Goal: Task Accomplishment & Management: Use online tool/utility

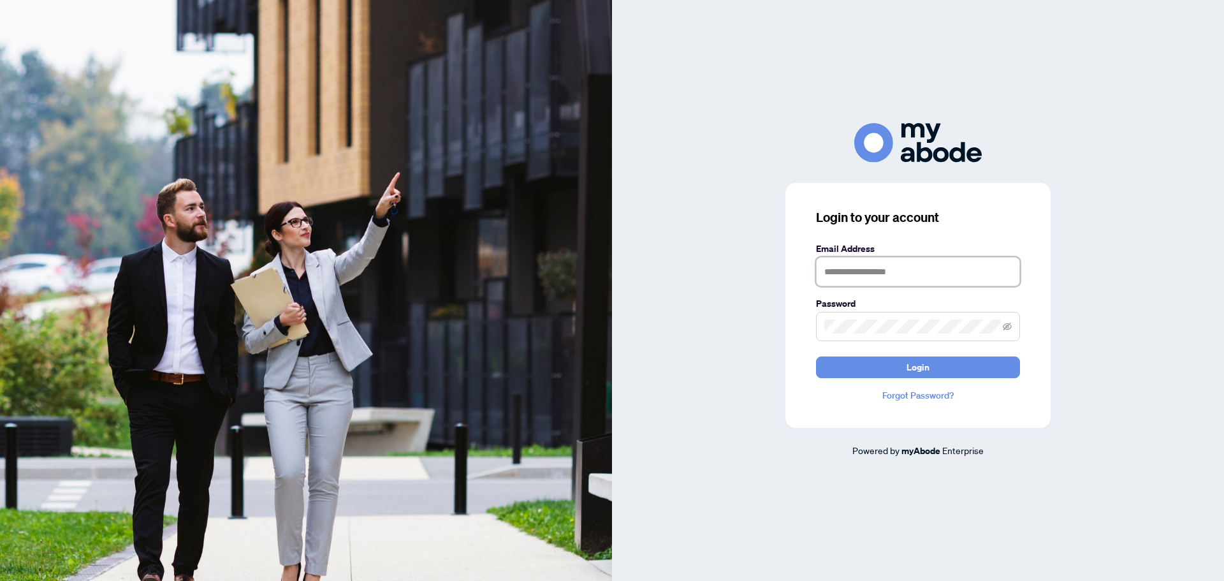
click at [924, 278] on input "text" at bounding box center [918, 271] width 204 height 29
type input "**********"
click at [816, 356] on button "Login" at bounding box center [918, 367] width 204 height 22
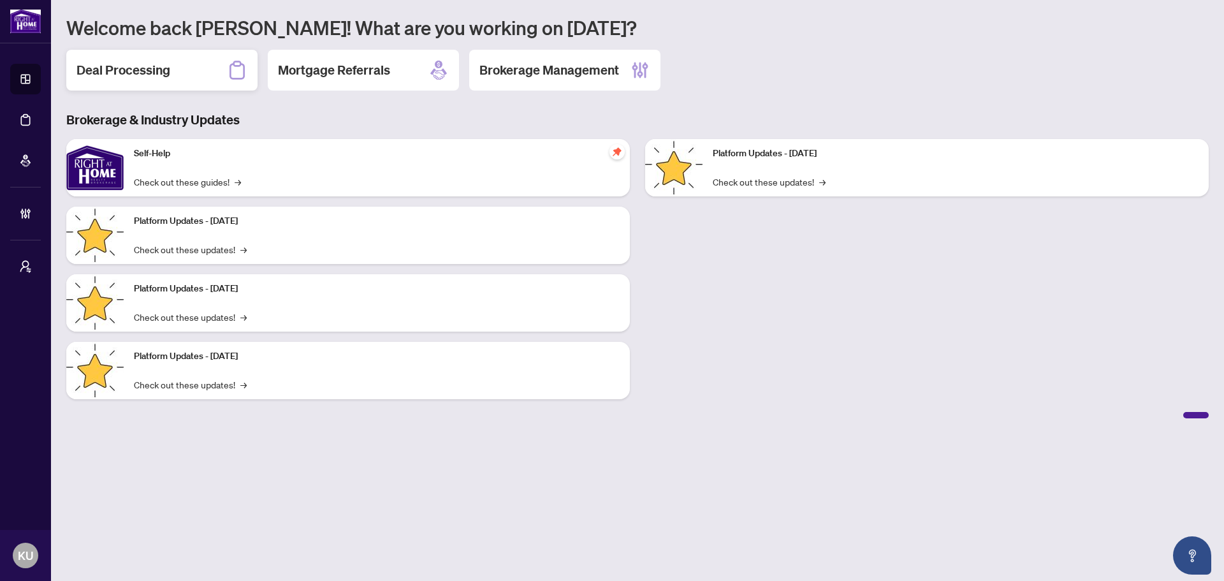
click at [132, 62] on h2 "Deal Processing" at bounding box center [124, 70] width 94 height 18
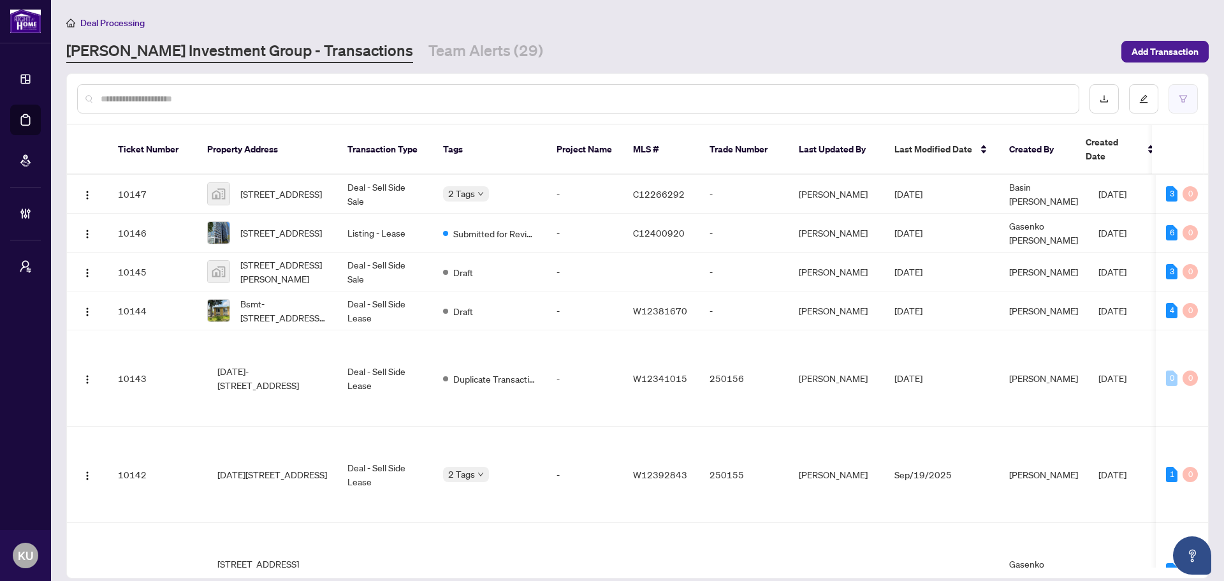
click at [1187, 100] on icon "filter" at bounding box center [1183, 98] width 9 height 9
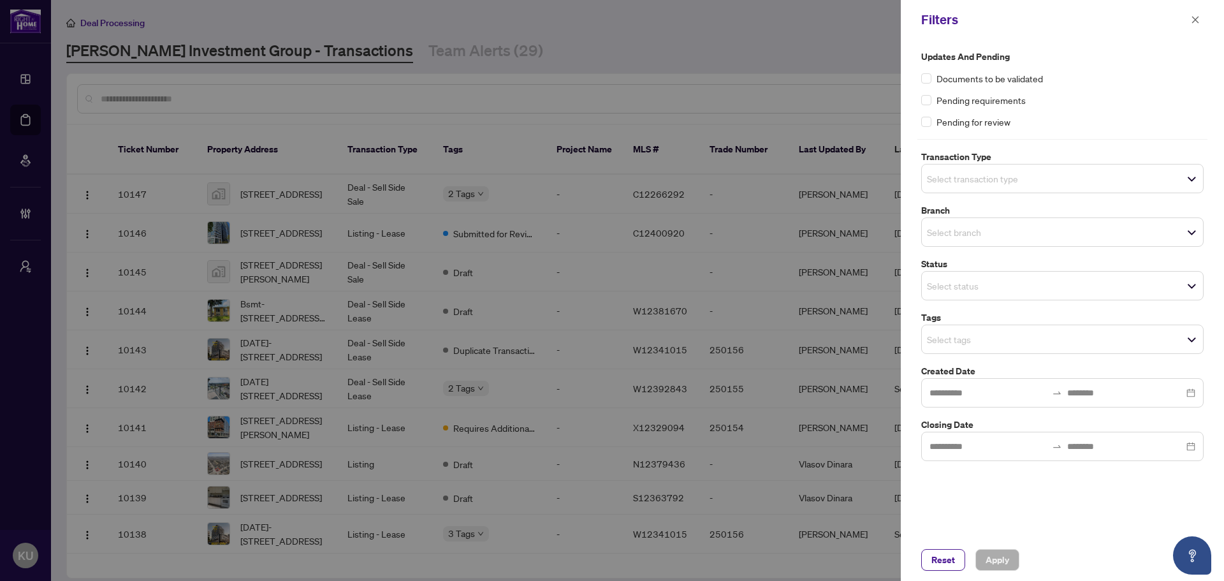
click at [972, 342] on input "search" at bounding box center [971, 339] width 89 height 15
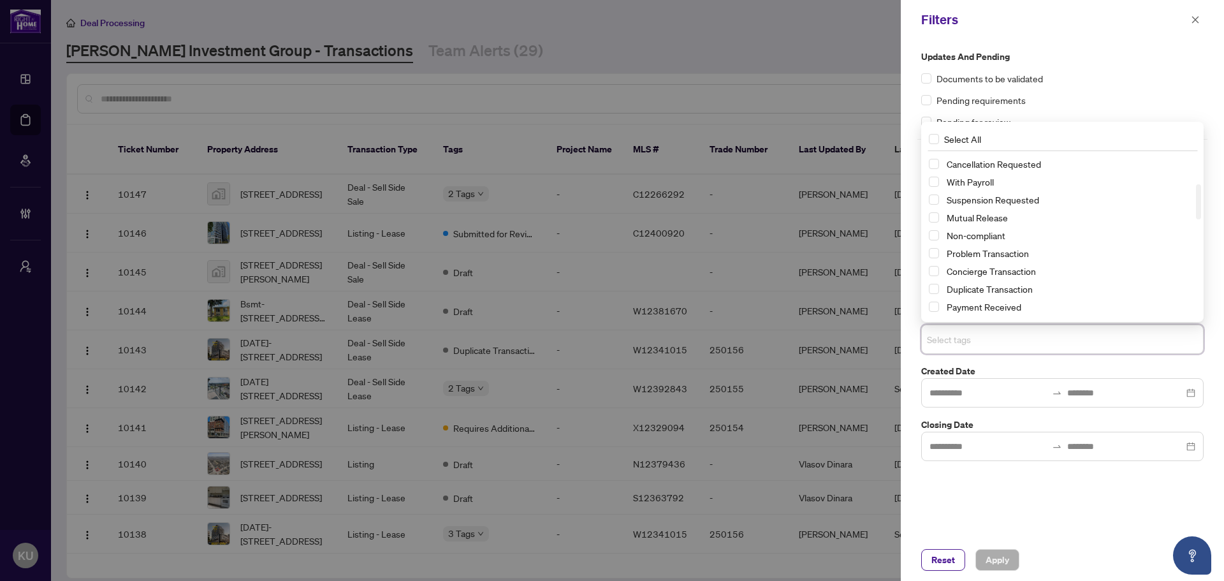
scroll to position [13, 0]
click at [1003, 184] on span "Submitted for Review" at bounding box center [989, 184] width 85 height 11
click at [1004, 558] on span "Apply" at bounding box center [998, 560] width 24 height 20
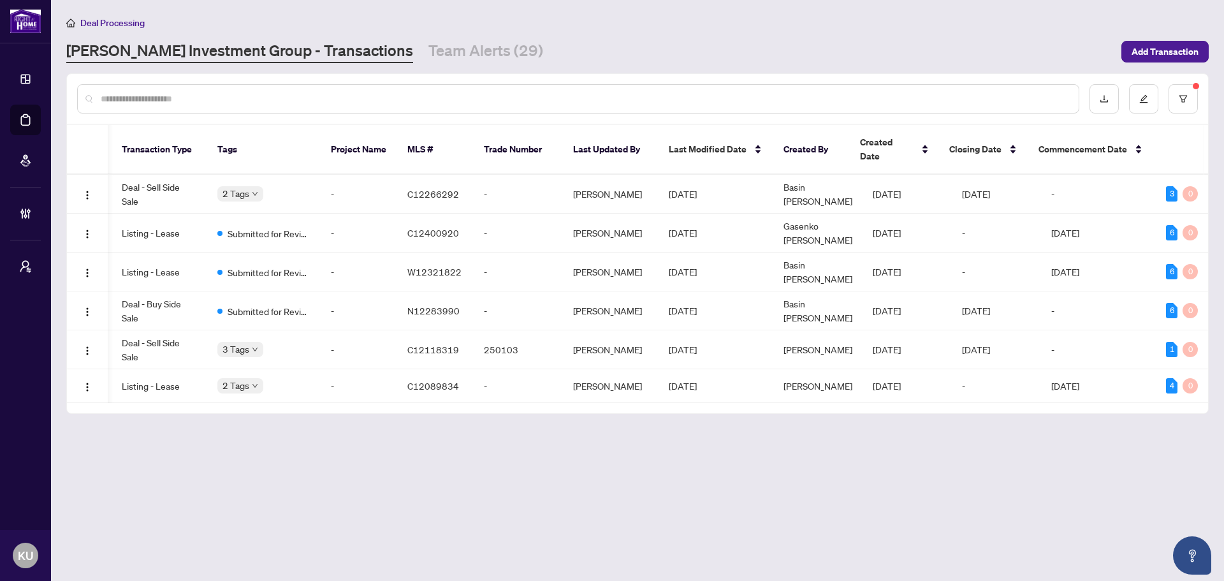
scroll to position [0, 6]
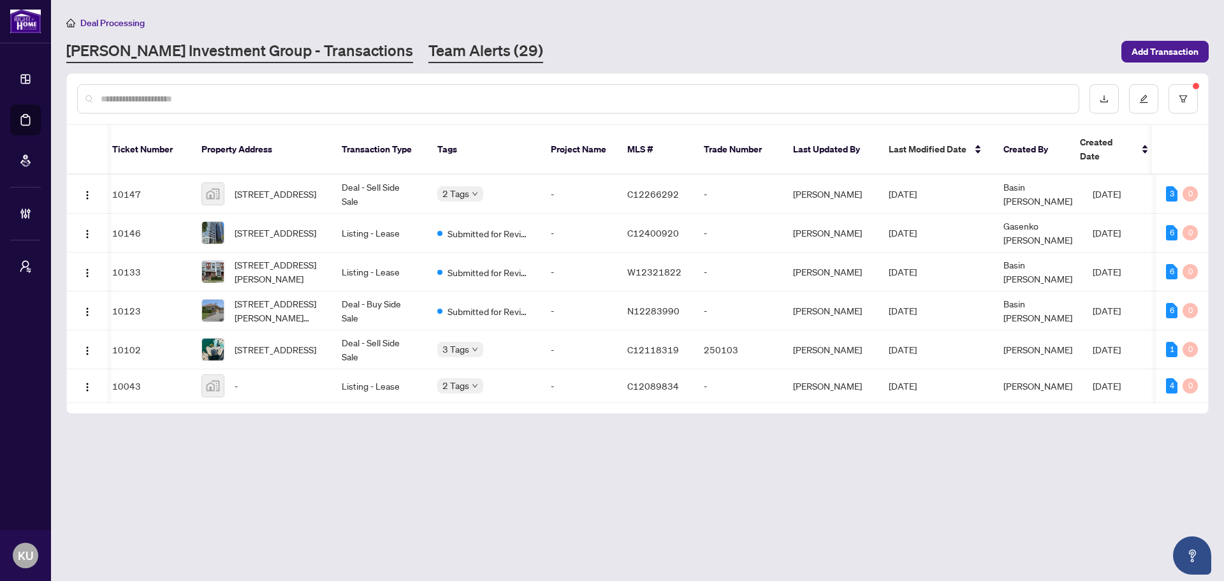
click at [429, 59] on link "Team Alerts (29)" at bounding box center [486, 51] width 115 height 23
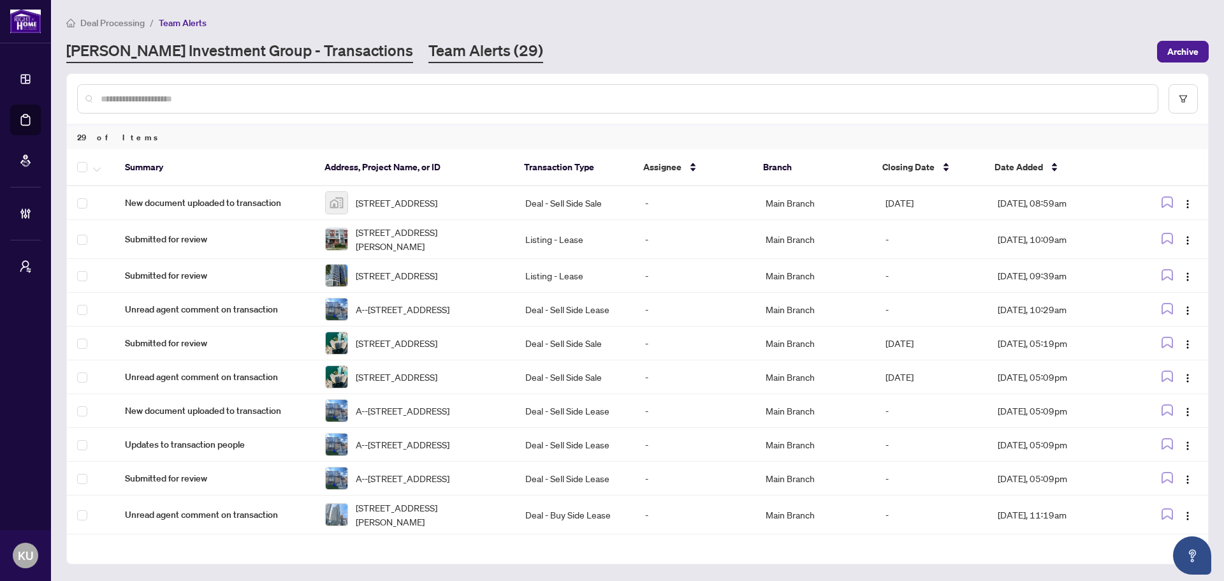
click at [230, 61] on link "RAHR Investment Group - Transactions" at bounding box center [239, 51] width 347 height 23
